Goal: Information Seeking & Learning: Learn about a topic

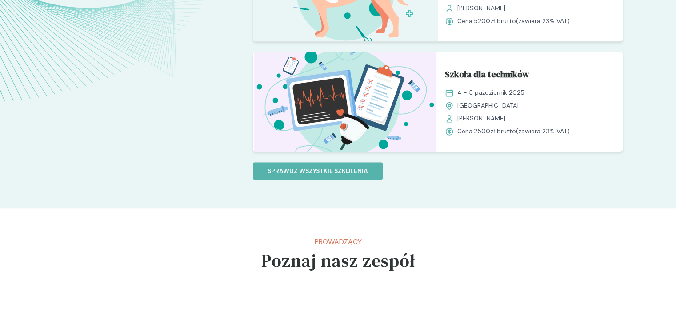
scroll to position [889, 0]
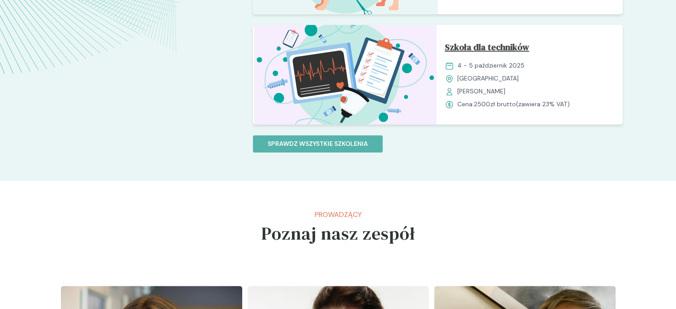
click at [498, 46] on span "Szkoła dla techników" at bounding box center [487, 48] width 84 height 17
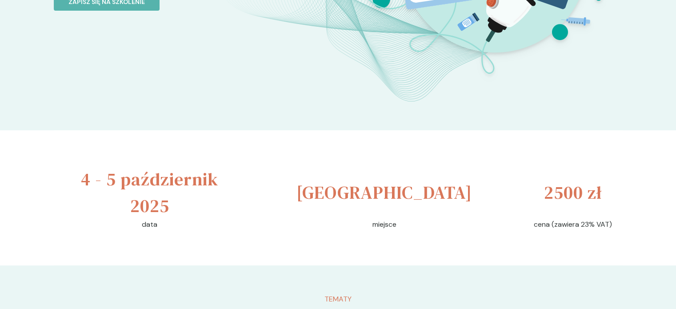
scroll to position [222, 0]
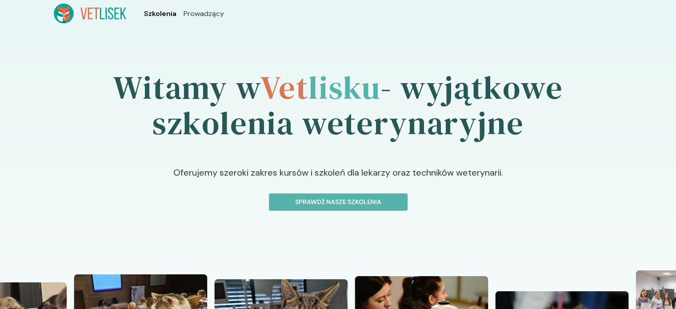
click at [167, 12] on span "Szkolenia" at bounding box center [160, 13] width 32 height 11
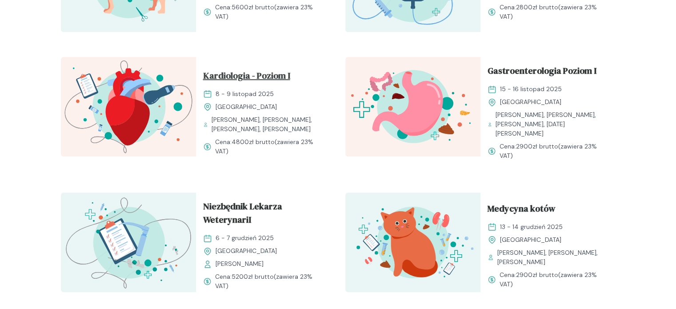
scroll to position [770, 0]
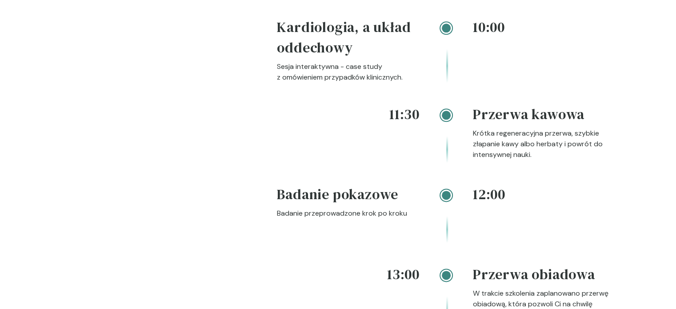
scroll to position [800, 0]
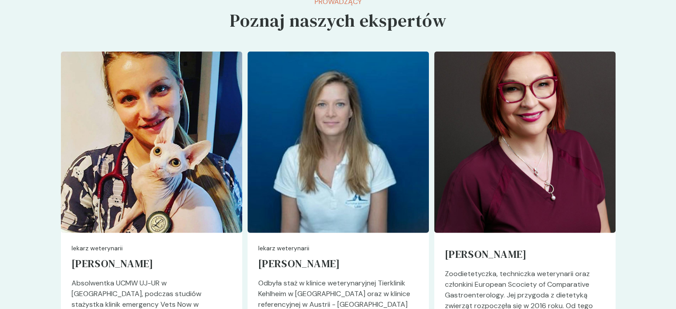
scroll to position [2310, 0]
